Goal: Task Accomplishment & Management: Complete application form

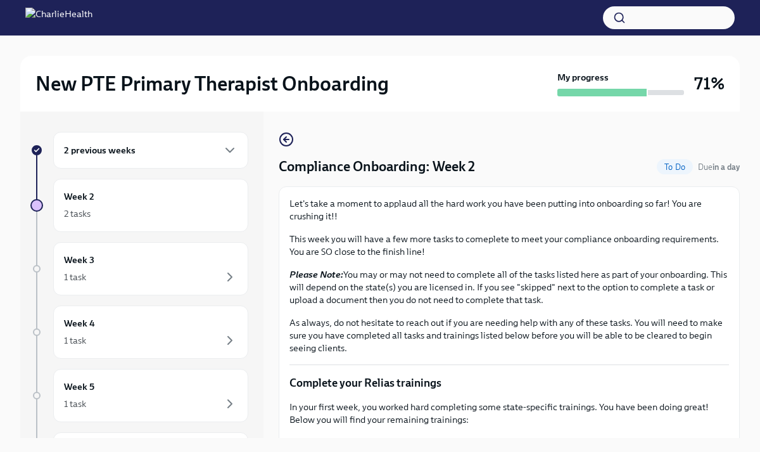
scroll to position [384, 0]
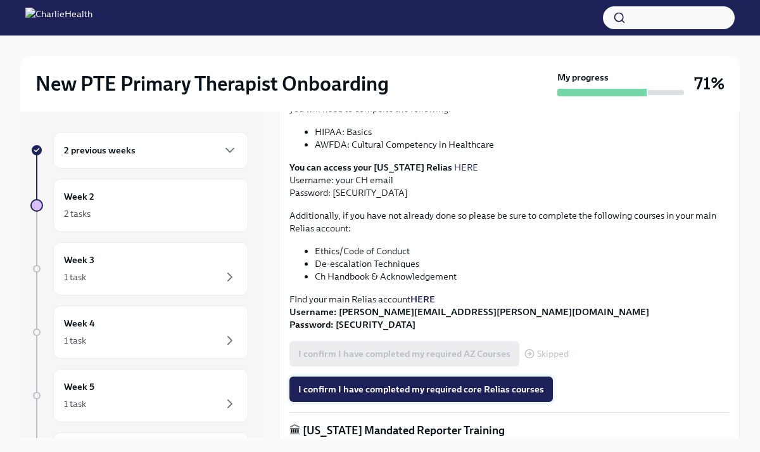
click at [395, 389] on span "I confirm I have completed my required core Relias courses" at bounding box center [421, 389] width 246 height 13
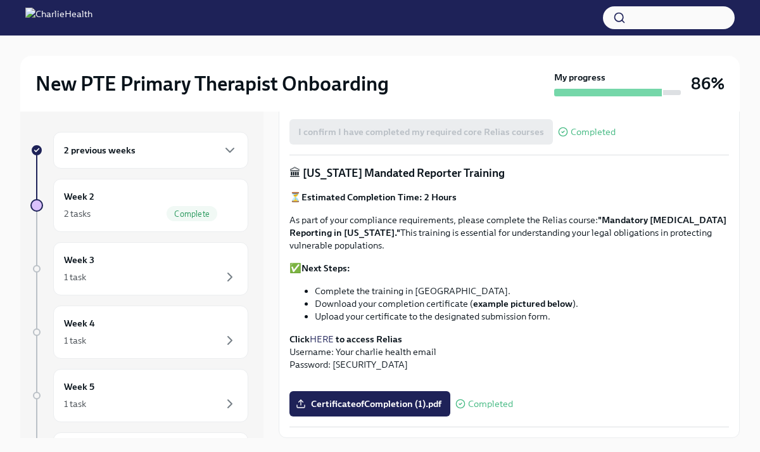
scroll to position [22, 0]
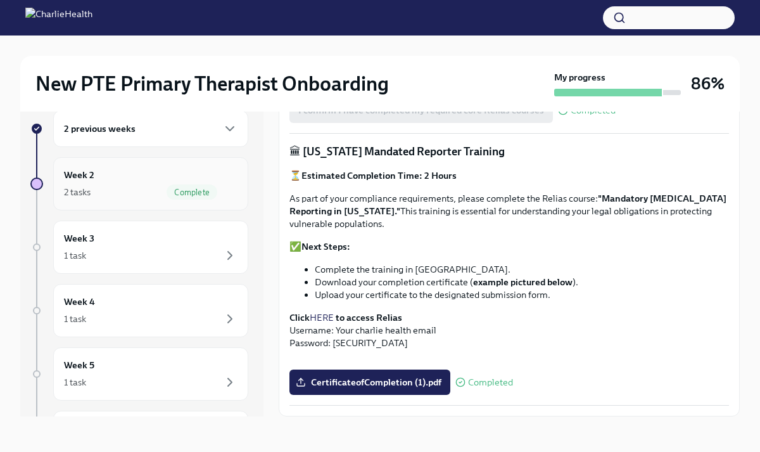
click at [207, 194] on span "Complete" at bounding box center [192, 191] width 51 height 9
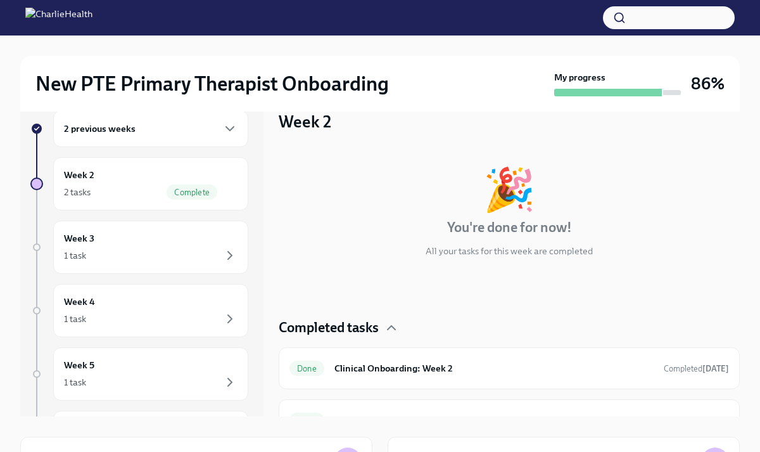
scroll to position [25, 0]
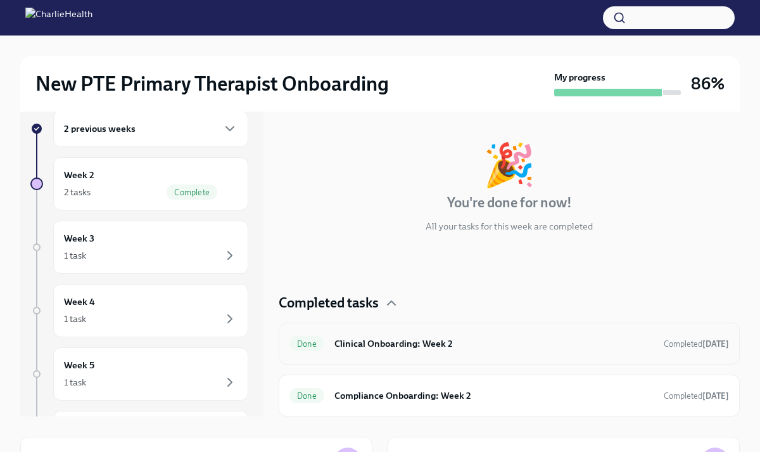
click at [365, 345] on h6 "Clinical Onboarding: Week 2" at bounding box center [493, 343] width 319 height 14
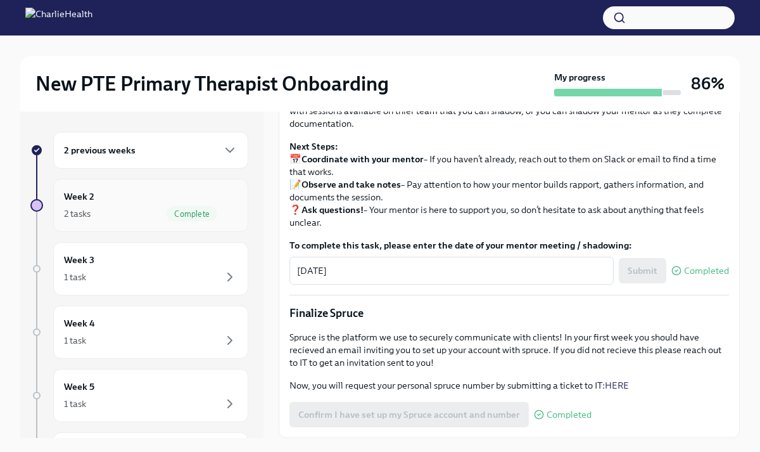
click at [135, 209] on div "2 tasks Complete" at bounding box center [151, 213] width 174 height 15
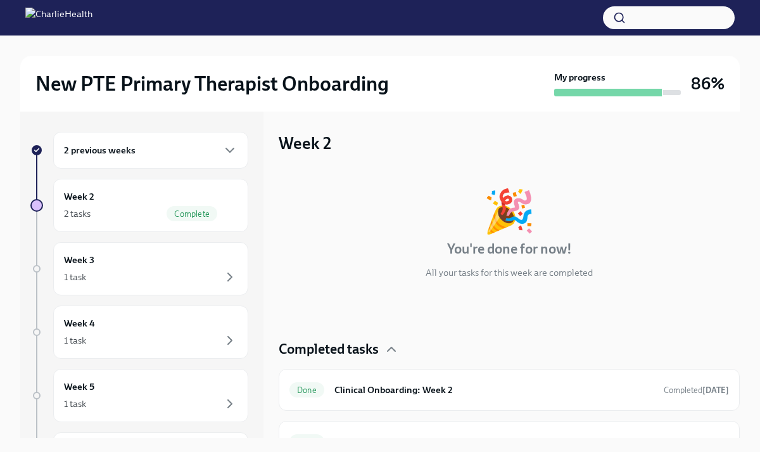
scroll to position [25, 0]
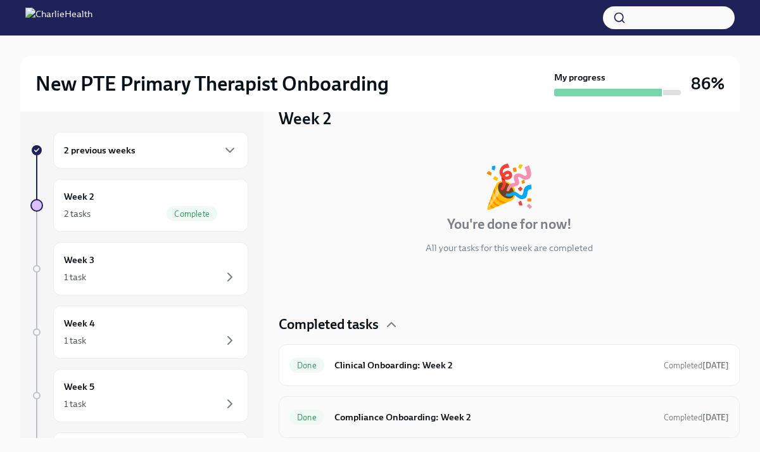
click at [424, 414] on h6 "Compliance Onboarding: Week 2" at bounding box center [493, 417] width 319 height 14
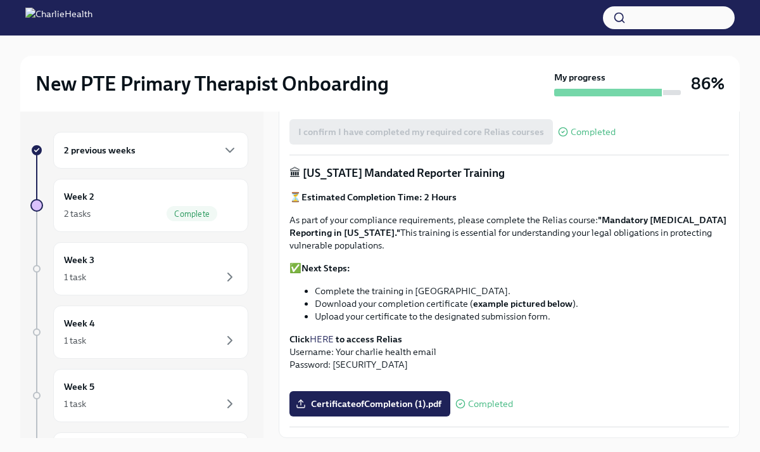
scroll to position [913, 0]
click at [167, 210] on span "Complete" at bounding box center [192, 213] width 51 height 9
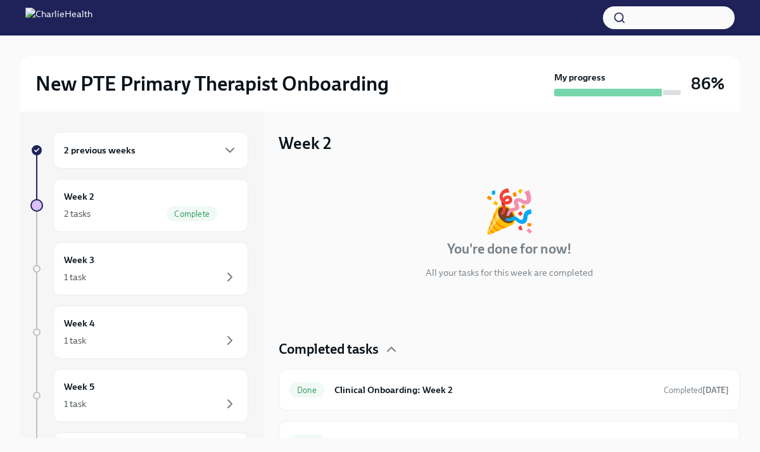
scroll to position [25, 0]
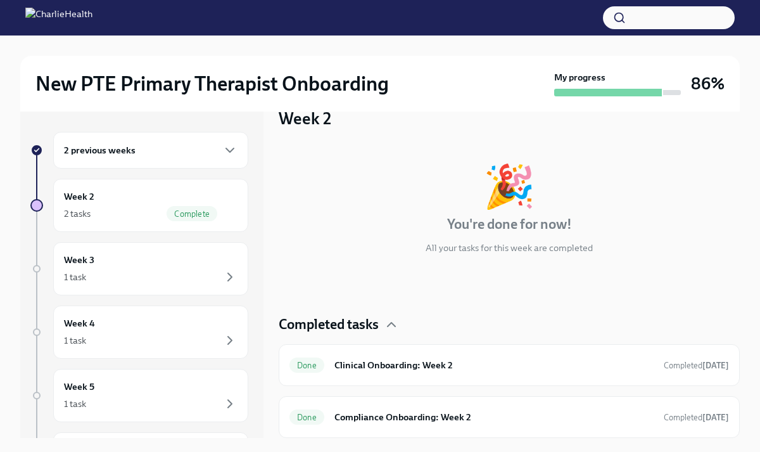
click at [184, 153] on div "2 previous weeks" at bounding box center [151, 149] width 174 height 15
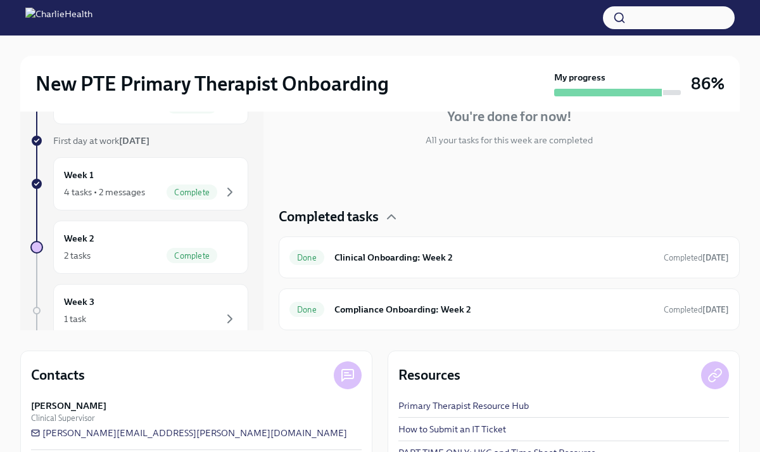
scroll to position [182, 0]
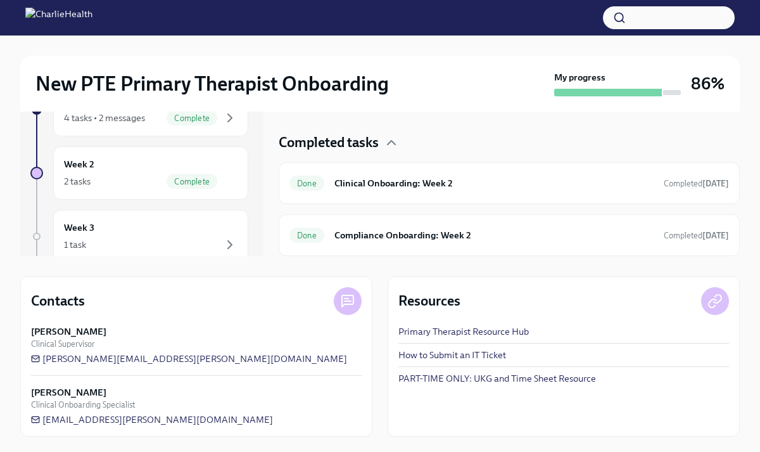
click at [703, 84] on h3 "86%" at bounding box center [708, 83] width 34 height 23
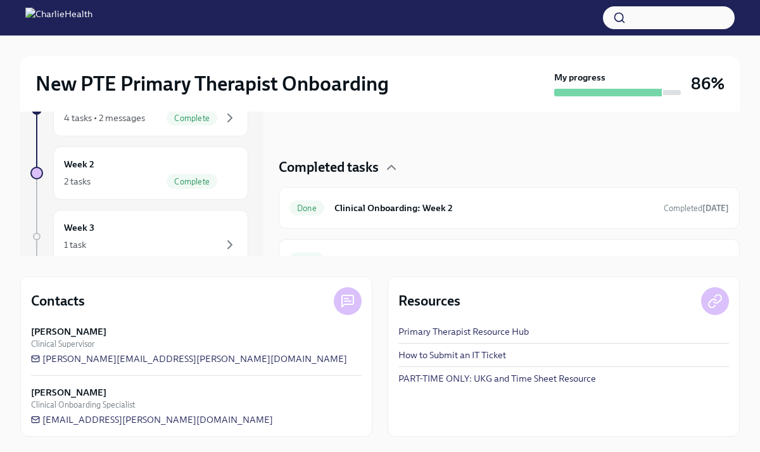
scroll to position [25, 0]
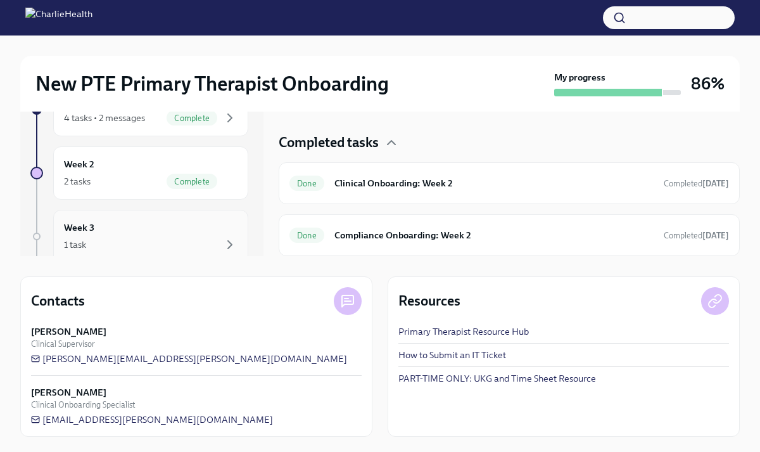
click at [129, 222] on div "Week 3 1 task" at bounding box center [151, 236] width 174 height 32
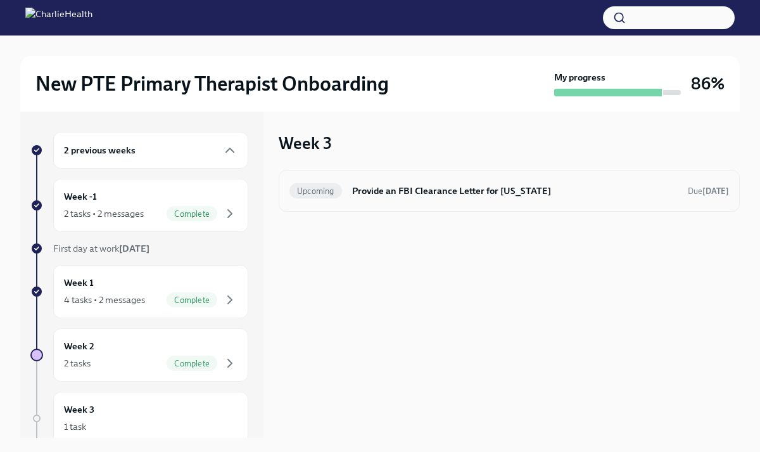
click at [315, 184] on div "Upcoming" at bounding box center [315, 190] width 53 height 15
